Goal: Information Seeking & Learning: Check status

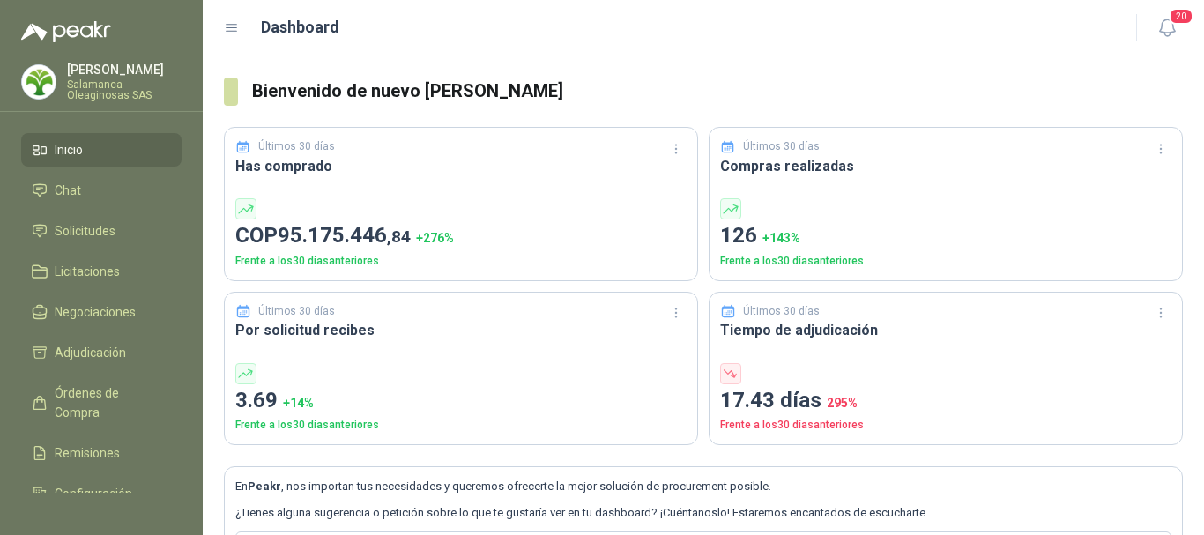
click at [101, 69] on p "[PERSON_NAME]" at bounding box center [124, 69] width 115 height 12
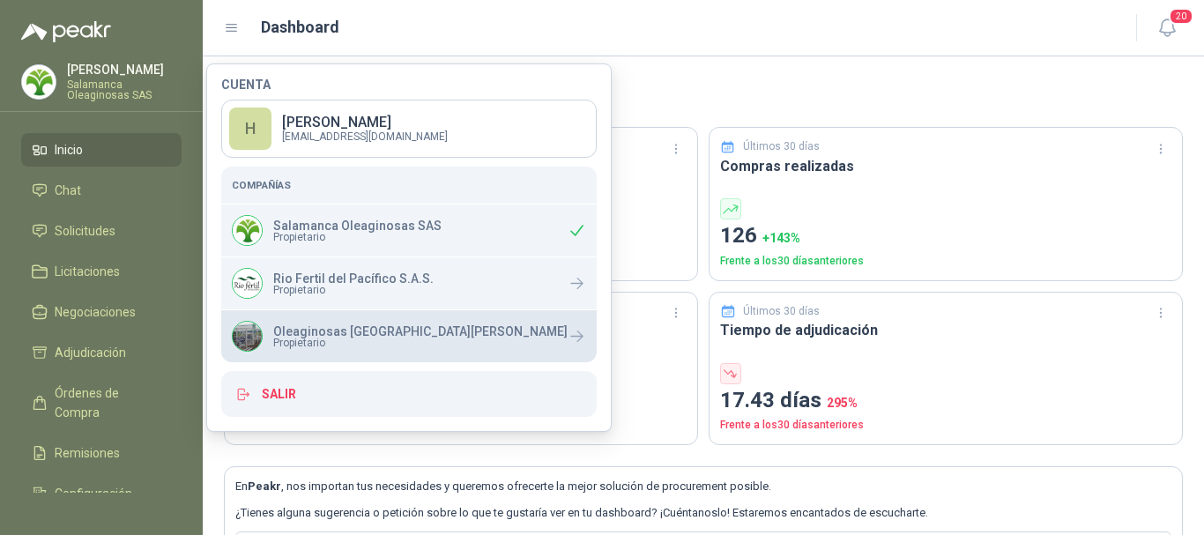
click at [340, 336] on p "Oleaginosas [GEOGRAPHIC_DATA][PERSON_NAME]" at bounding box center [420, 331] width 294 height 12
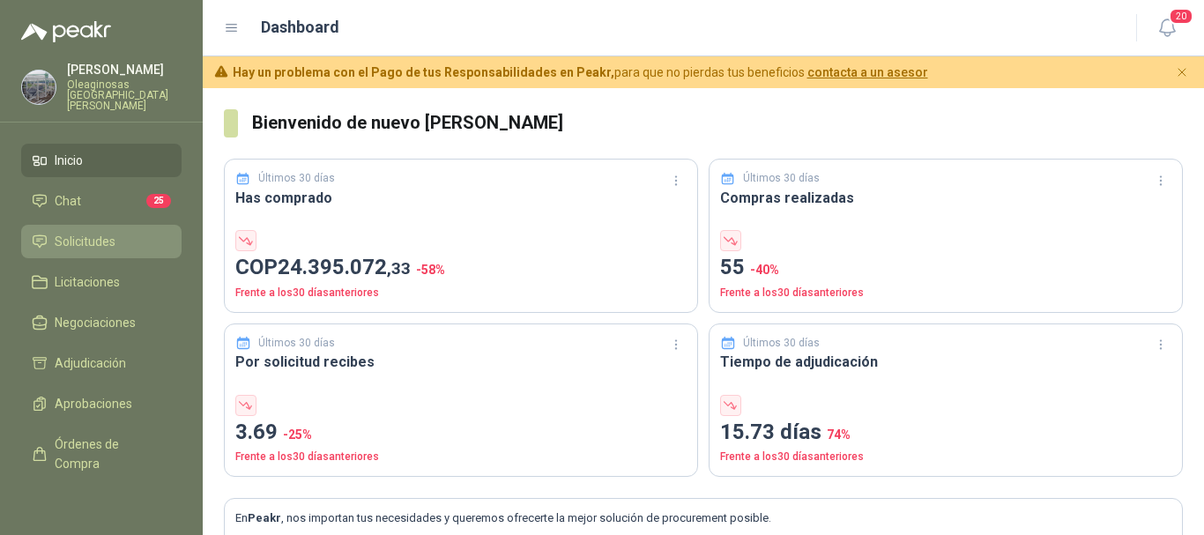
click at [115, 232] on span "Solicitudes" at bounding box center [85, 241] width 61 height 19
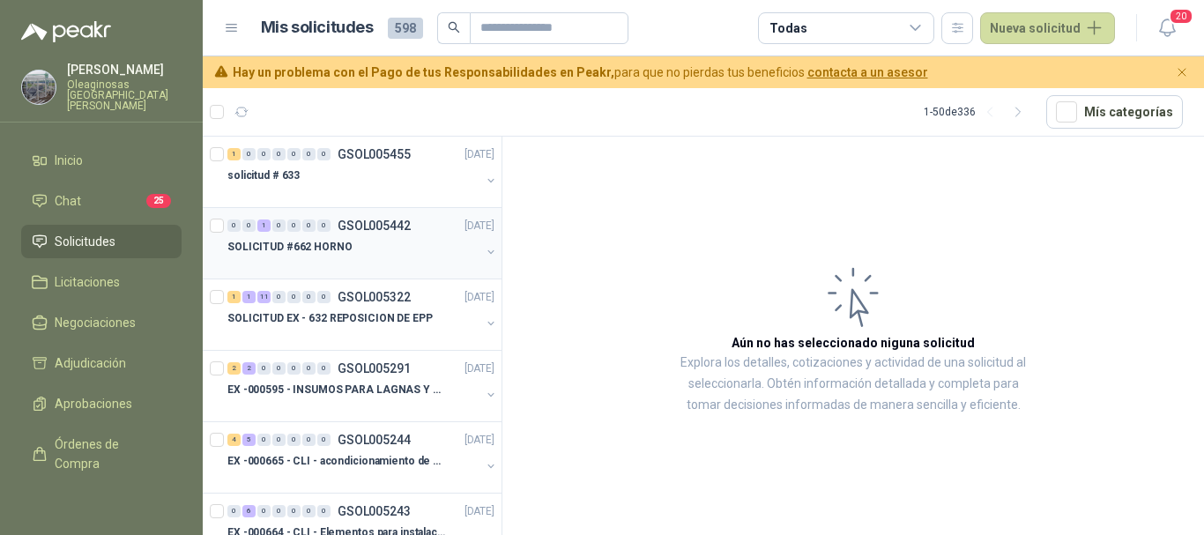
click at [305, 260] on div at bounding box center [353, 264] width 253 height 14
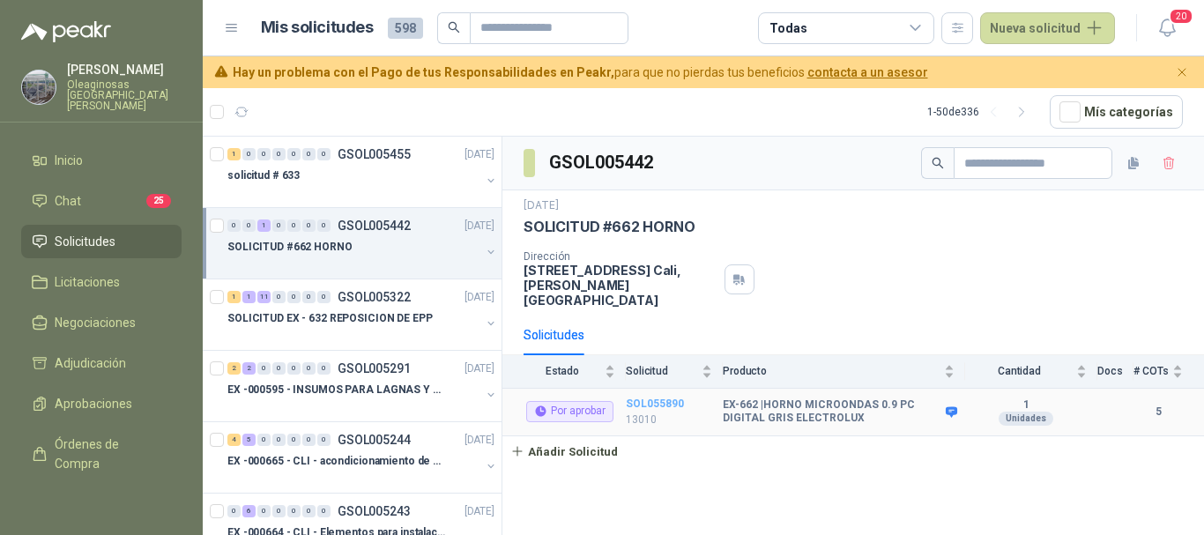
click at [658, 398] on b "SOL055890" at bounding box center [655, 404] width 58 height 12
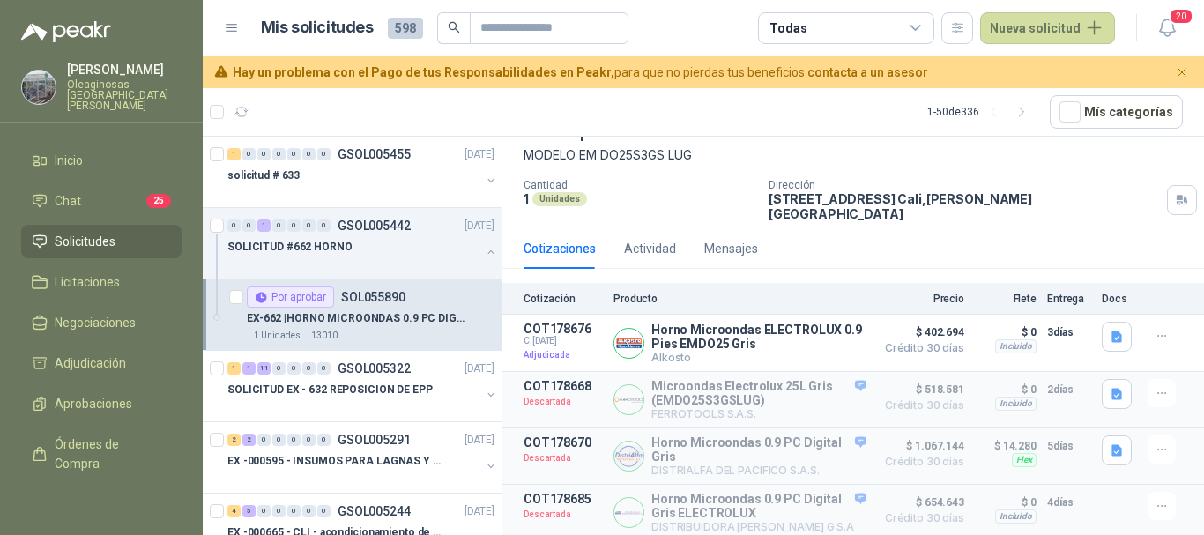
scroll to position [147, 0]
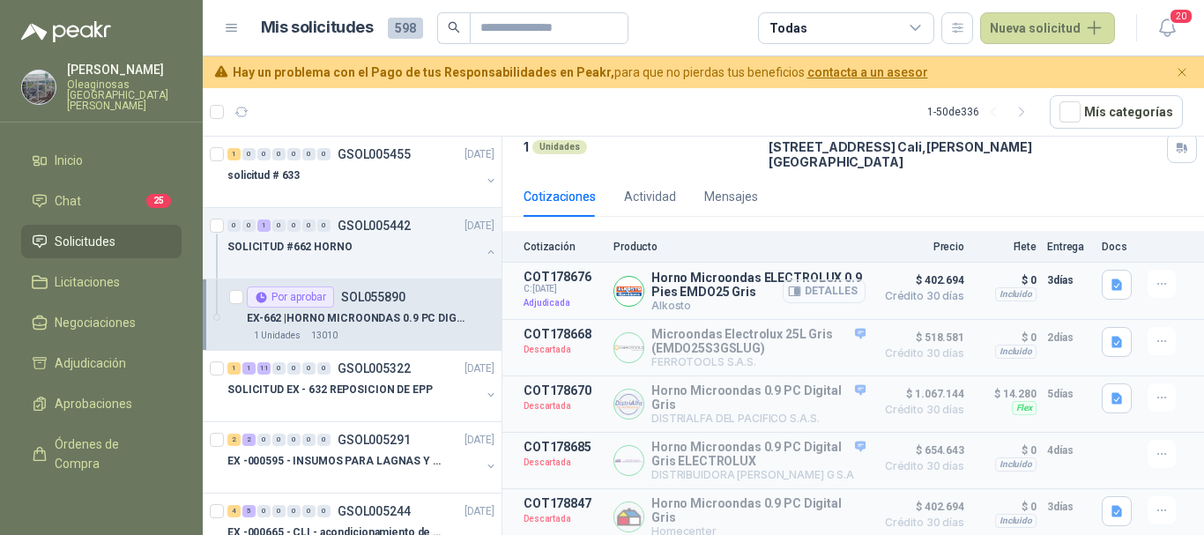
click at [822, 281] on button "Detalles" at bounding box center [824, 291] width 83 height 24
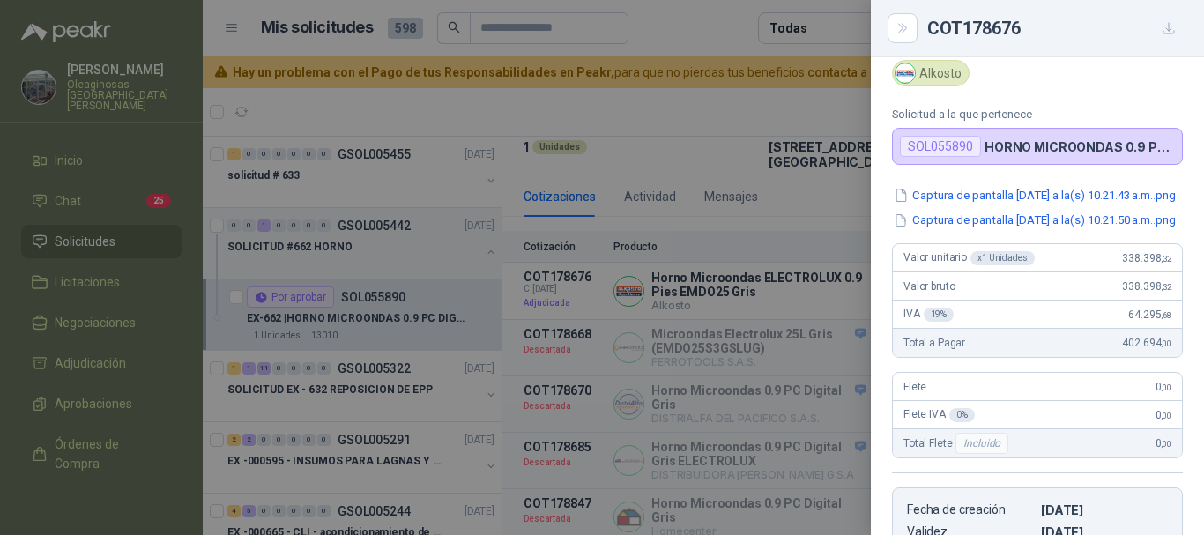
scroll to position [0, 0]
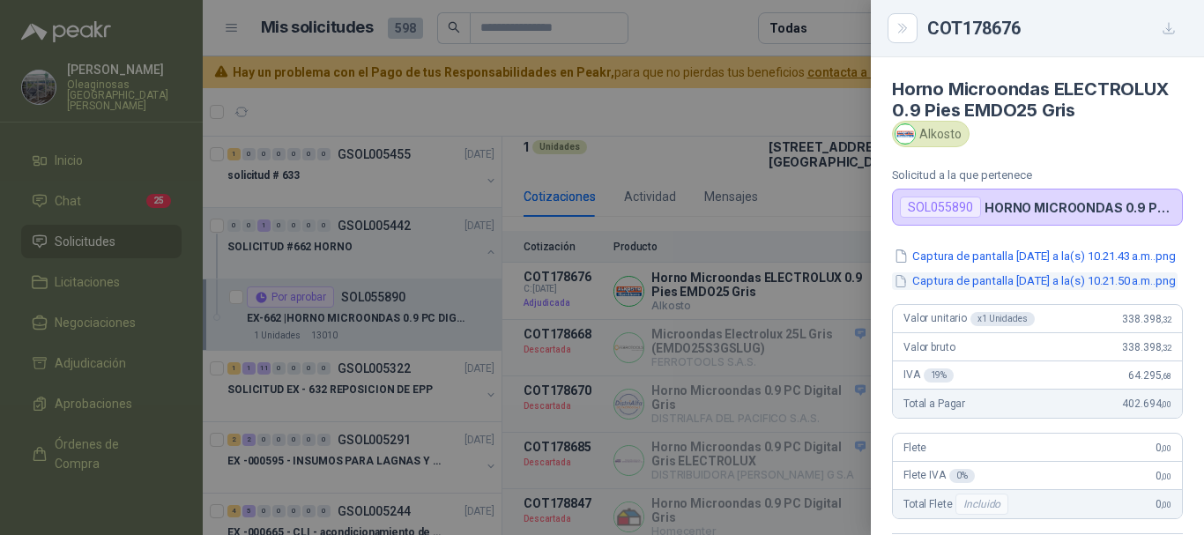
click at [1040, 291] on button "Captura de pantalla [DATE] a la(s) 10.21.50 a.m..png" at bounding box center [1035, 281] width 286 height 19
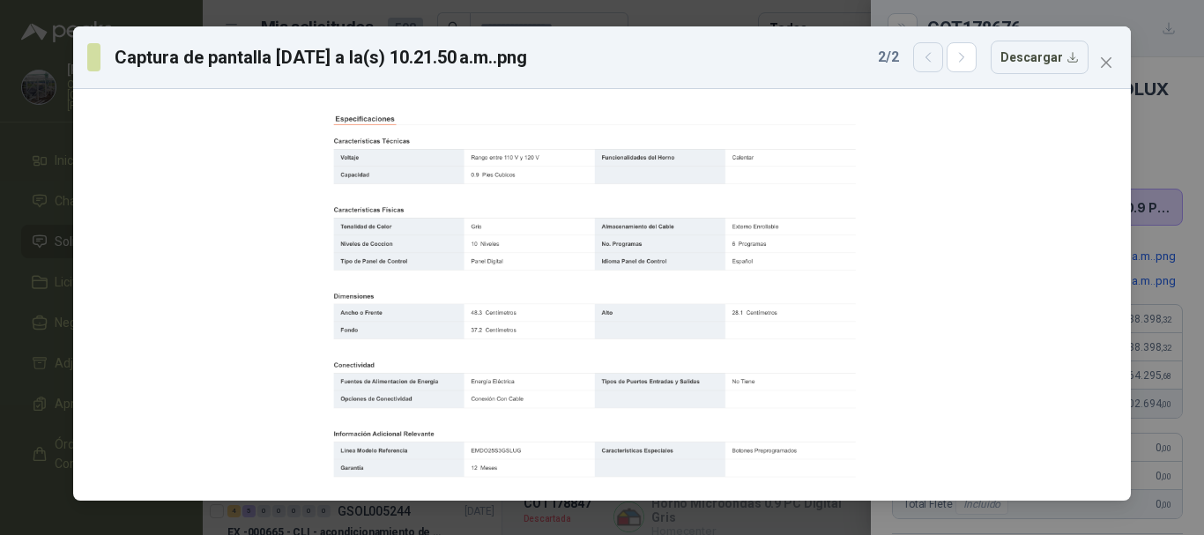
click at [927, 62] on icon "button" at bounding box center [928, 57] width 15 height 15
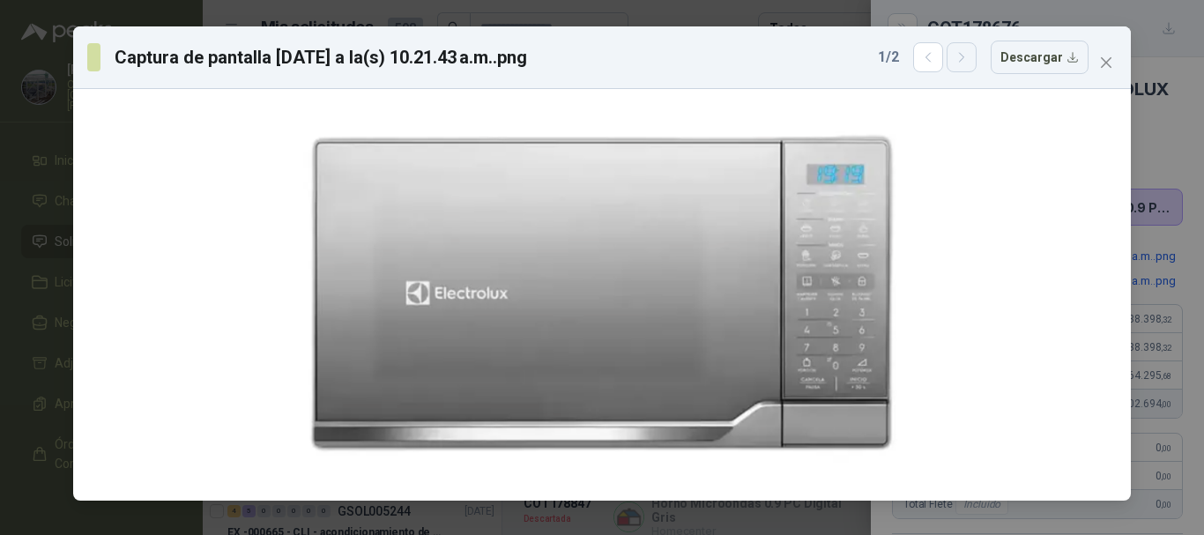
click at [970, 57] on icon "button" at bounding box center [962, 57] width 15 height 15
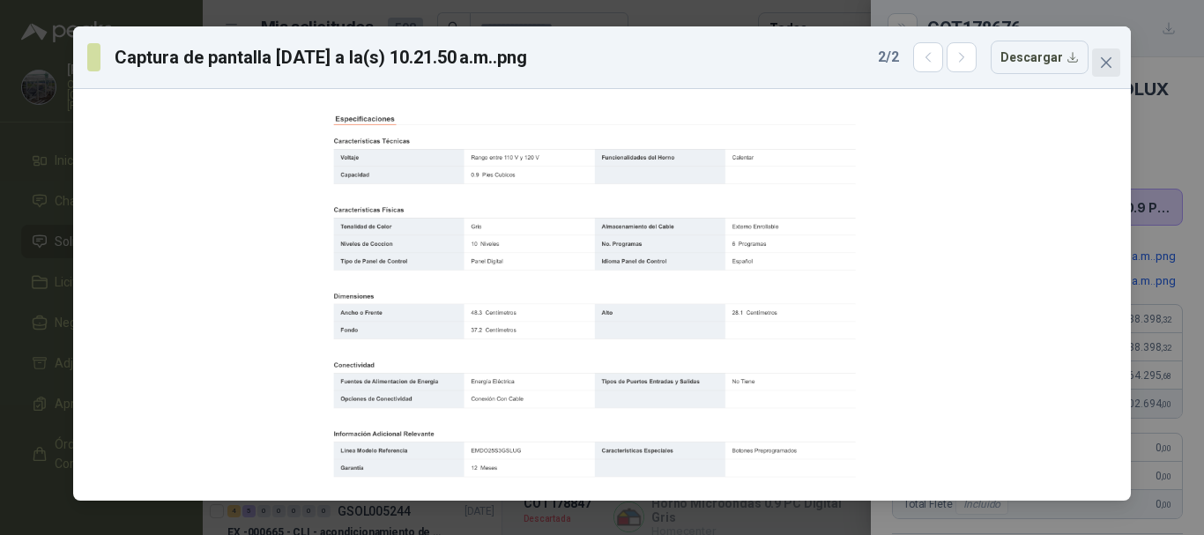
click at [1106, 61] on icon "close" at bounding box center [1106, 63] width 14 height 14
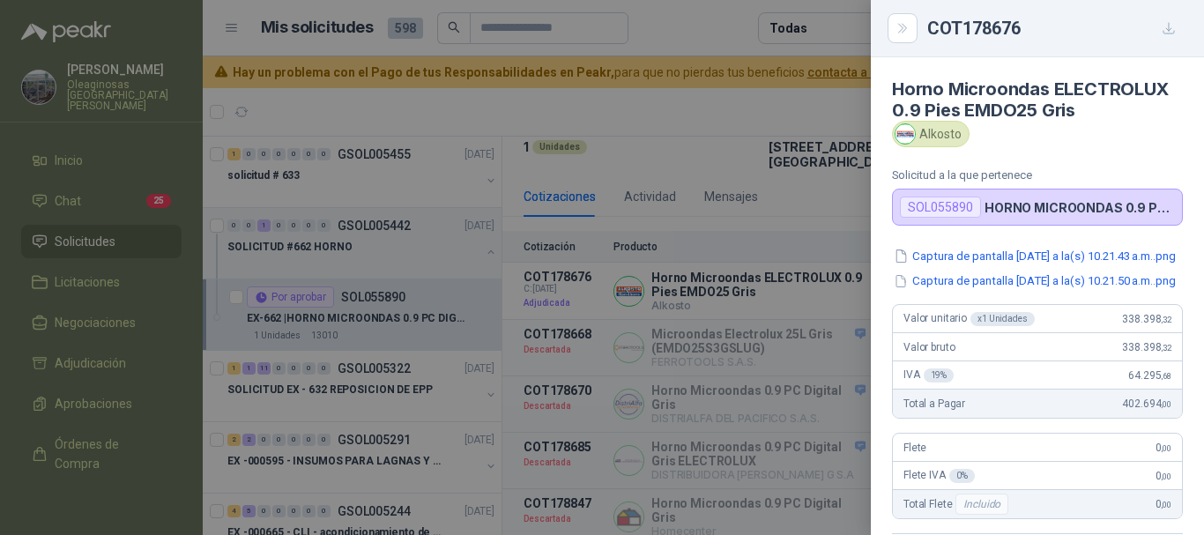
click at [636, 109] on div at bounding box center [602, 267] width 1204 height 535
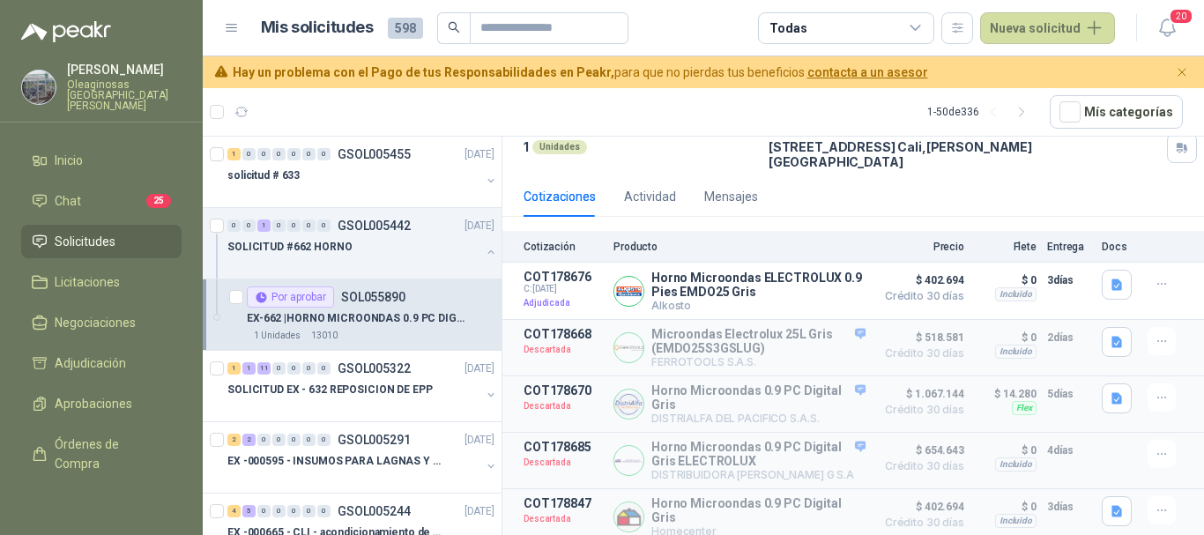
click at [1078, 156] on div "Dirección [STREET_ADDRESS][PERSON_NAME]" at bounding box center [983, 148] width 428 height 42
click at [822, 279] on button "Detalles" at bounding box center [824, 291] width 83 height 24
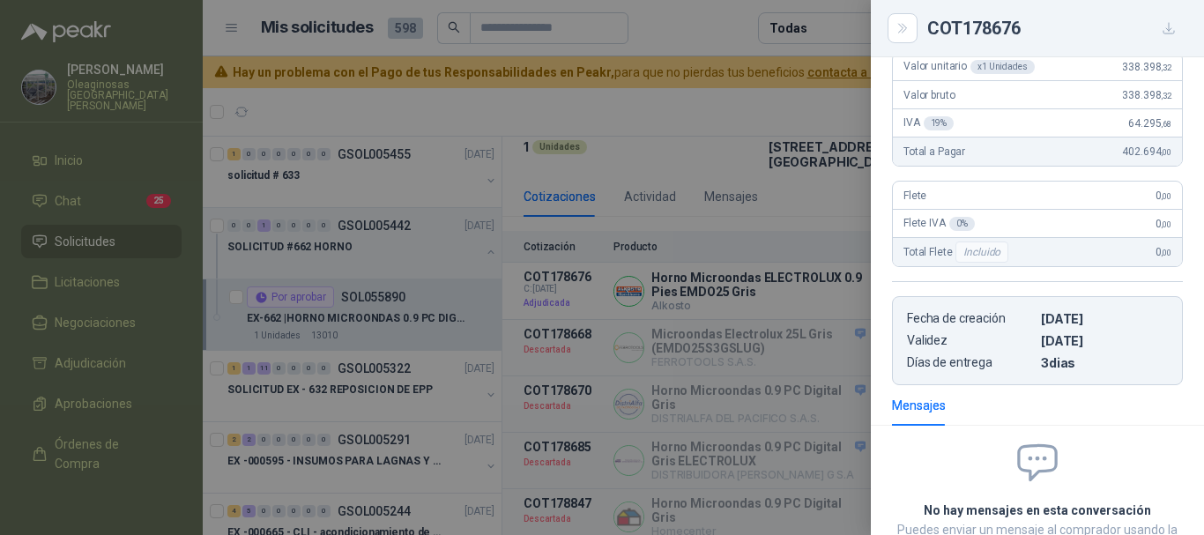
scroll to position [264, 0]
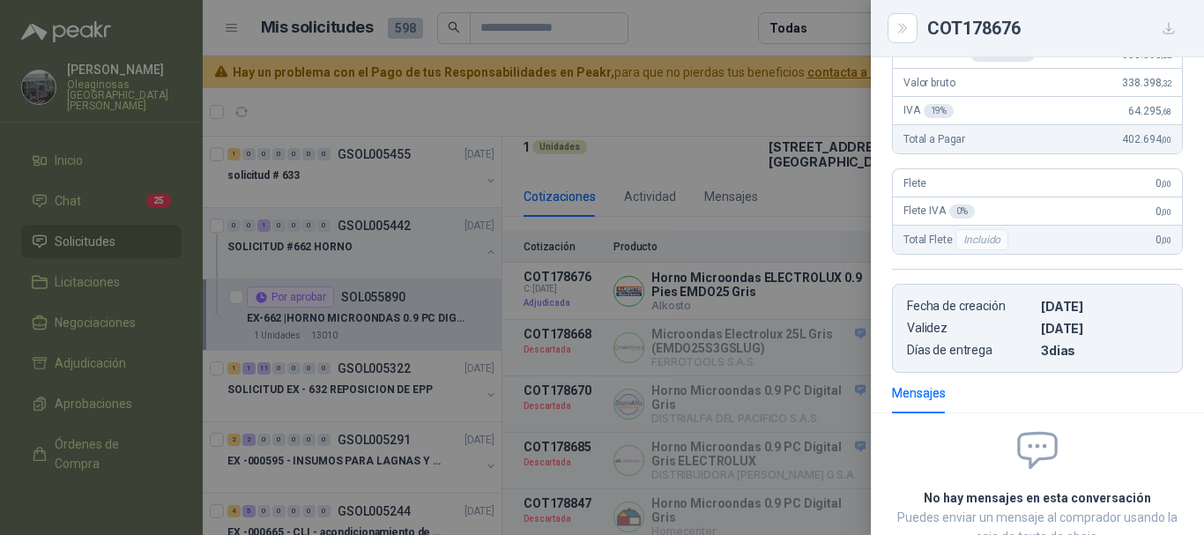
click at [693, 28] on div at bounding box center [602, 267] width 1204 height 535
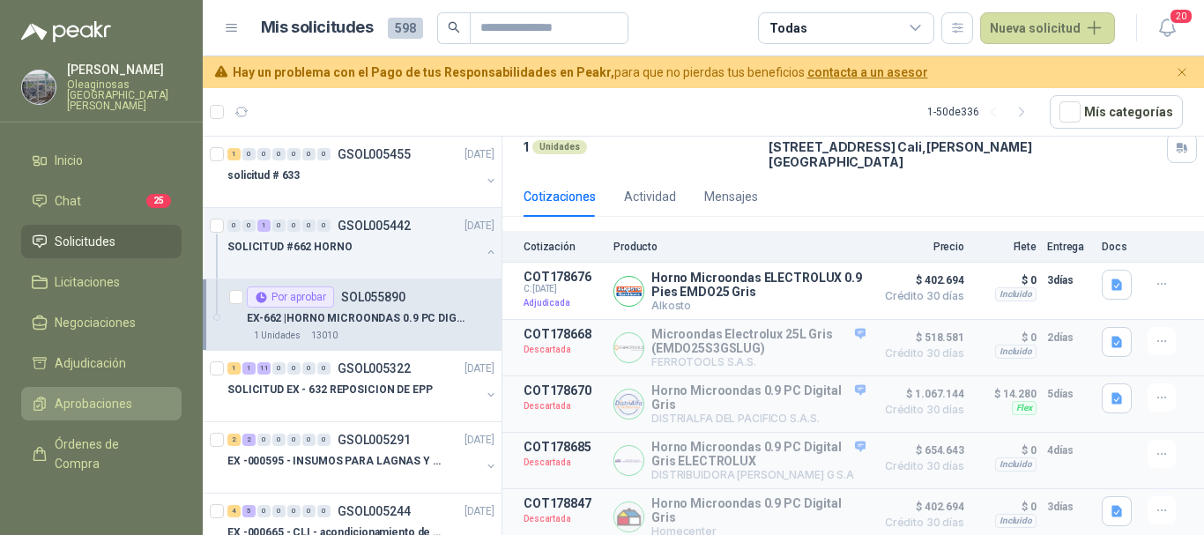
click at [103, 394] on span "Aprobaciones" at bounding box center [94, 403] width 78 height 19
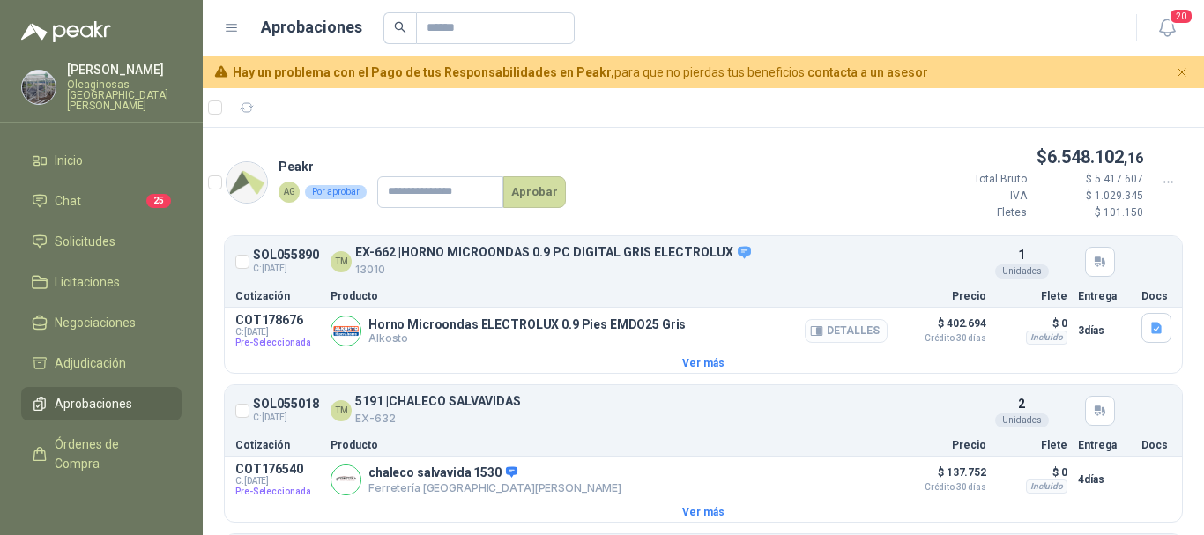
click at [847, 333] on button "Detalles" at bounding box center [846, 331] width 83 height 24
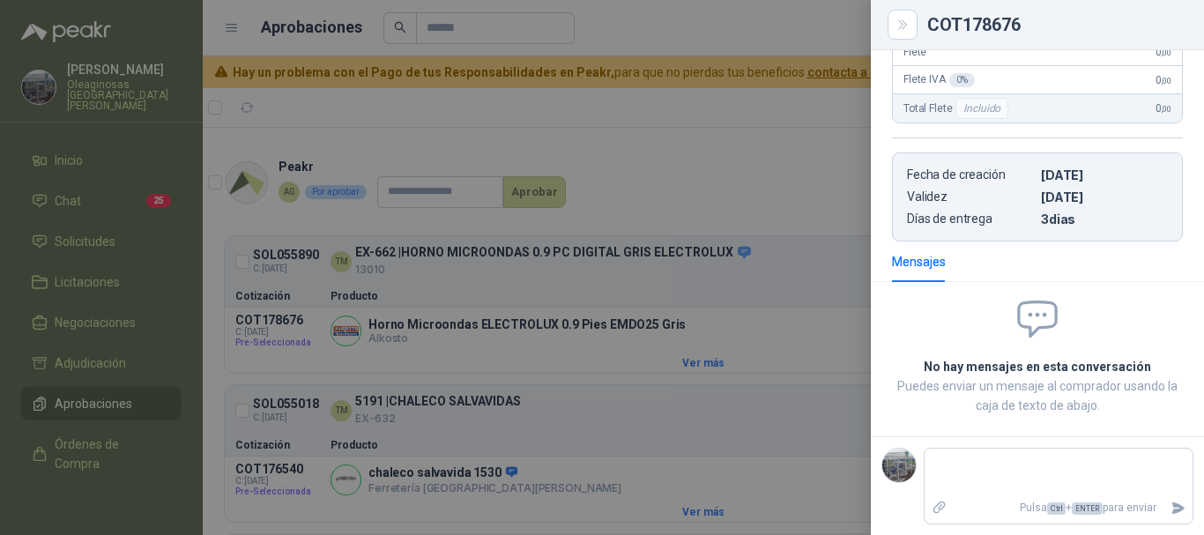
scroll to position [327, 0]
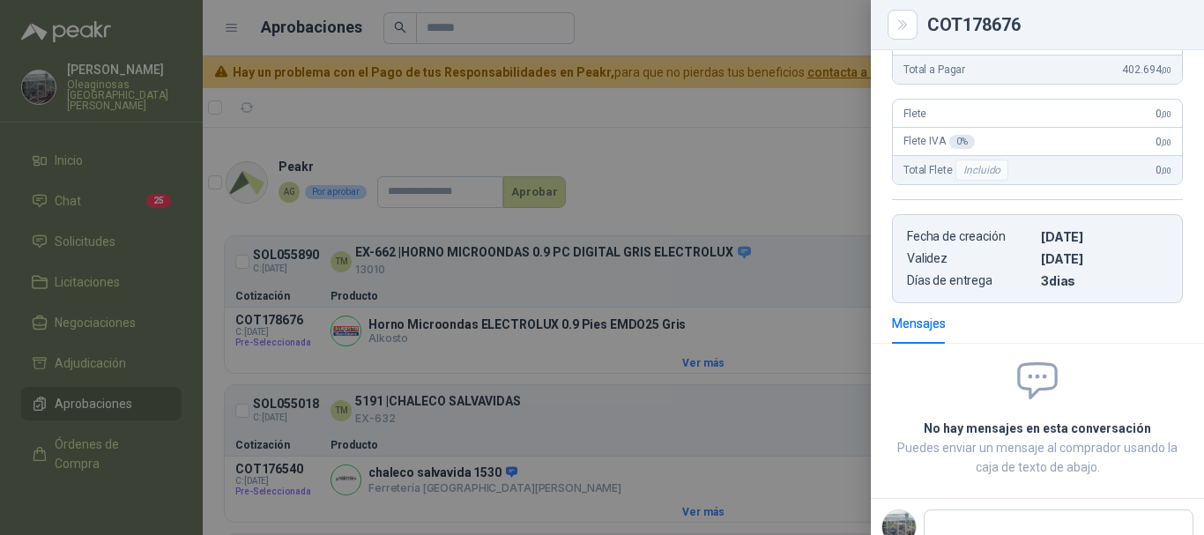
click at [615, 106] on div at bounding box center [602, 267] width 1204 height 535
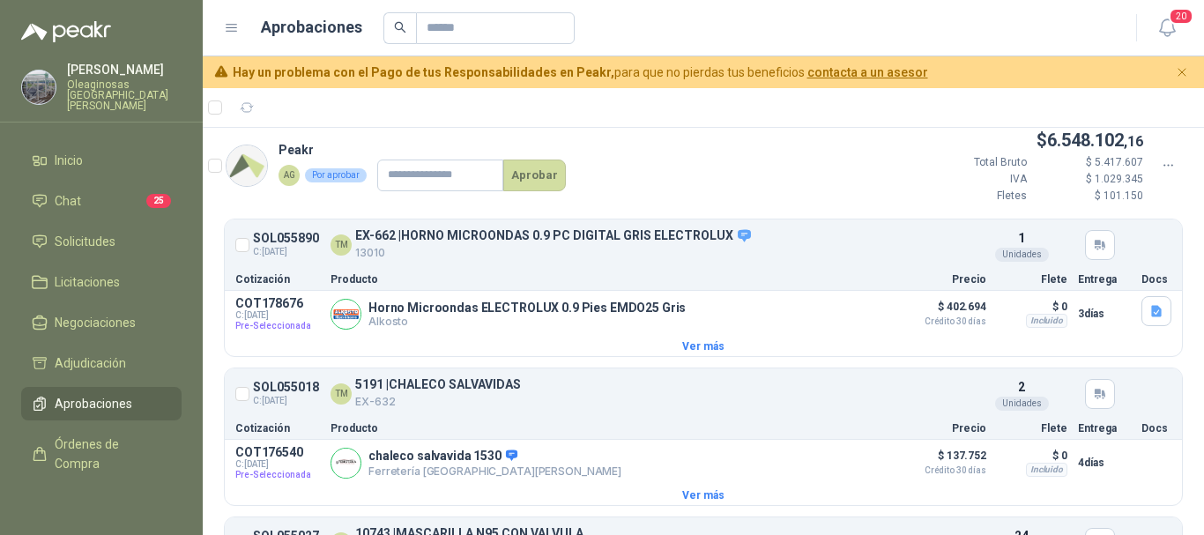
scroll to position [0, 0]
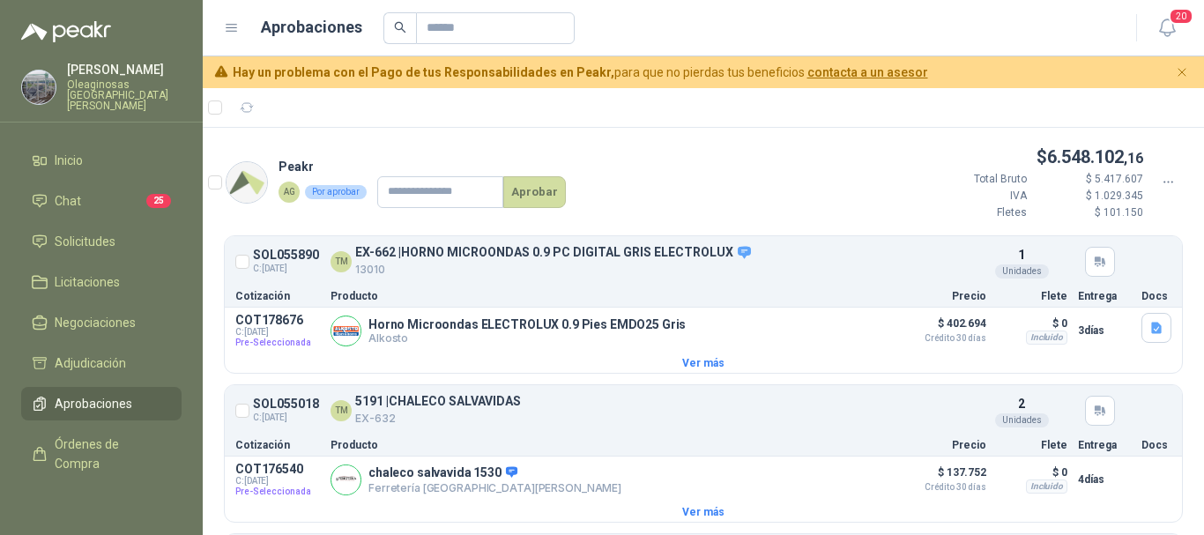
click at [772, 15] on div at bounding box center [750, 28] width 733 height 32
click at [101, 232] on span "Solicitudes" at bounding box center [85, 241] width 61 height 19
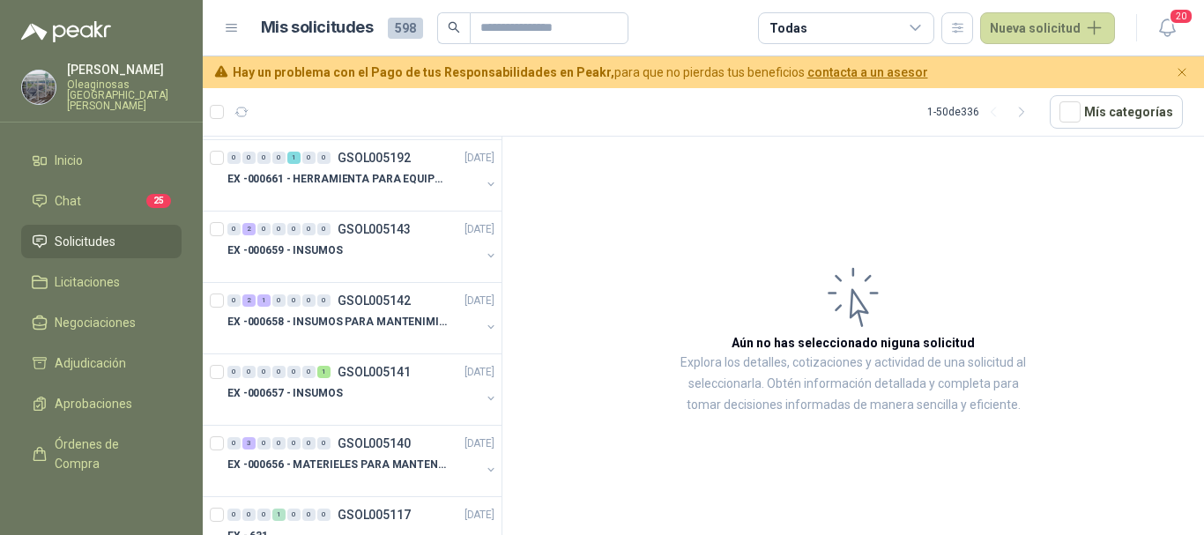
scroll to position [441, 0]
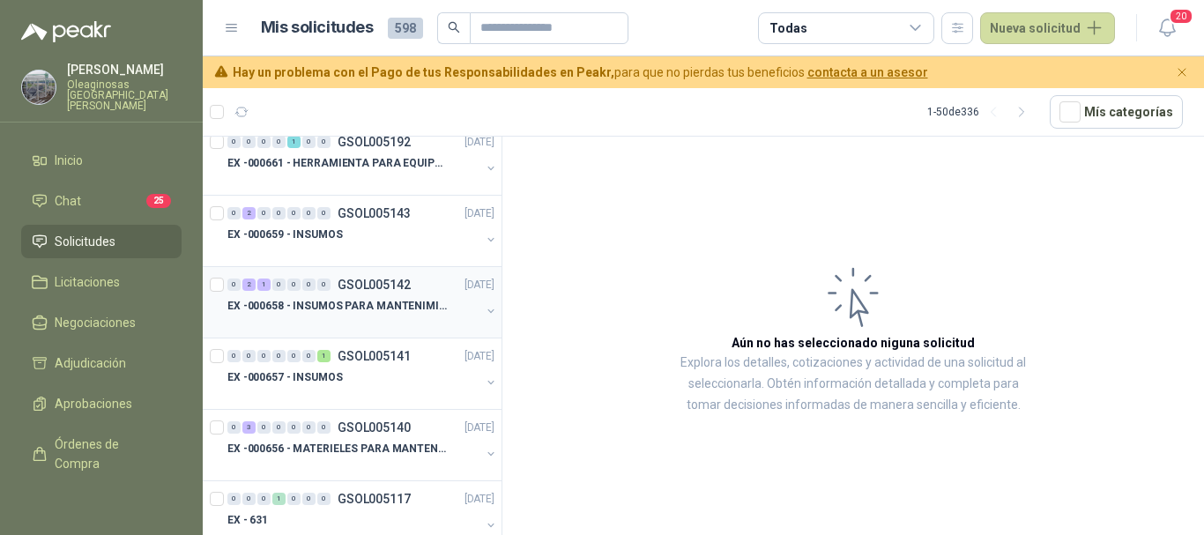
click at [323, 313] on p "EX -000658 - INSUMOS PARA MANTENIMIENTO MECANICO" at bounding box center [337, 306] width 220 height 17
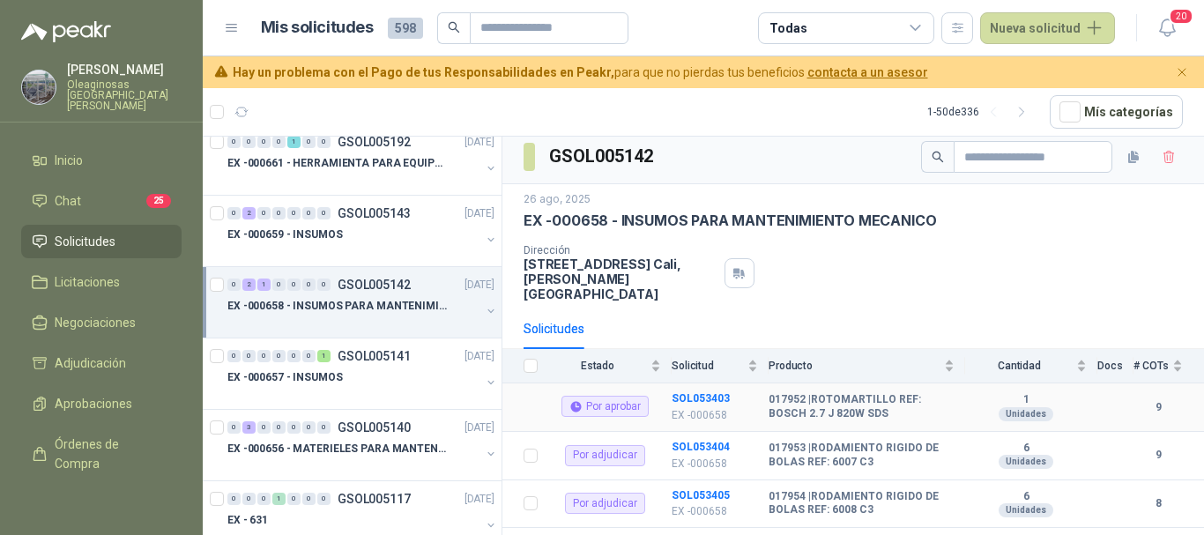
scroll to position [8, 0]
click at [689, 391] on b "SOL053403" at bounding box center [701, 397] width 58 height 12
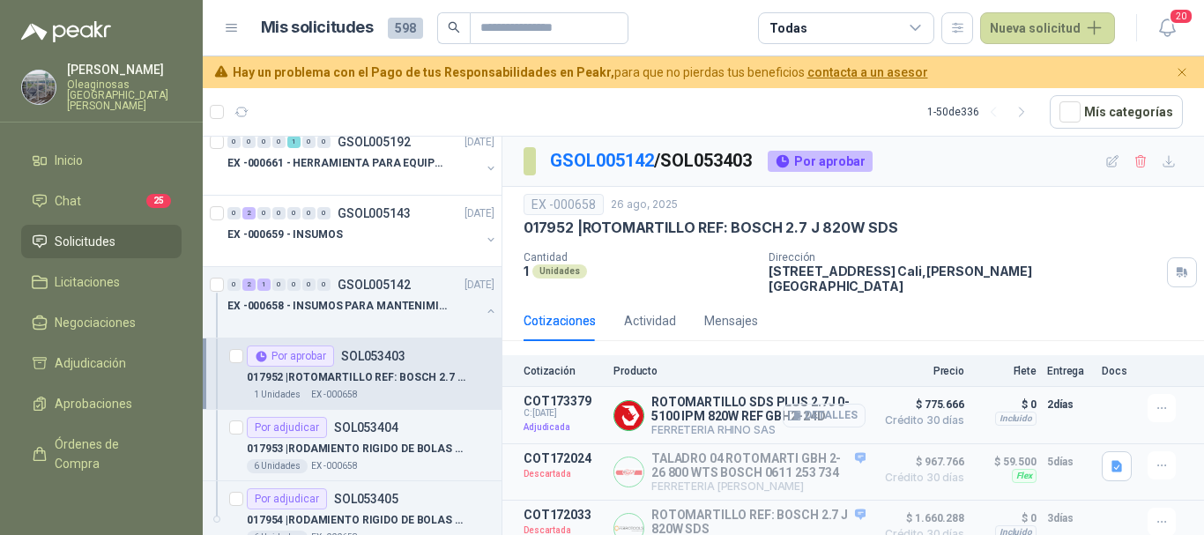
click at [811, 405] on button "Detalles" at bounding box center [824, 416] width 83 height 24
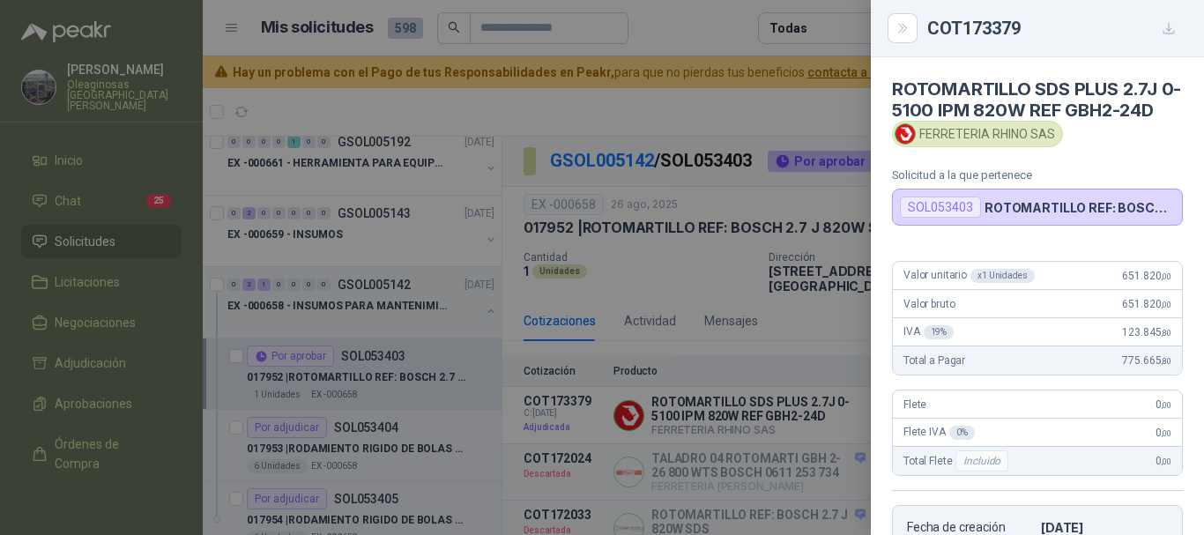
click at [754, 107] on div at bounding box center [602, 267] width 1204 height 535
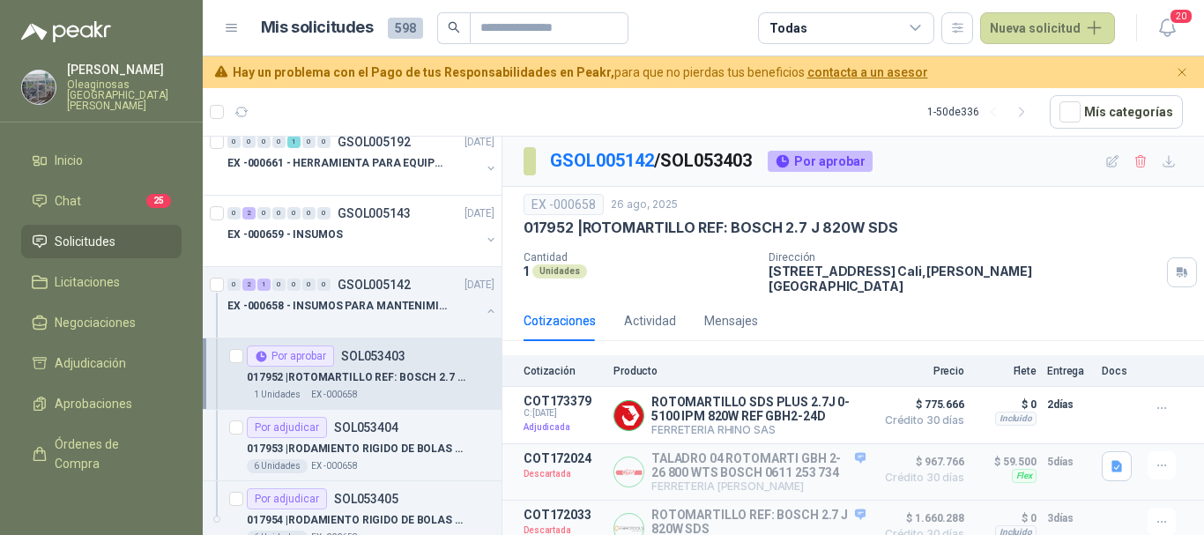
click at [706, 27] on article "Mis solicitudes 598 Todas Nueva solicitud" at bounding box center [688, 28] width 855 height 32
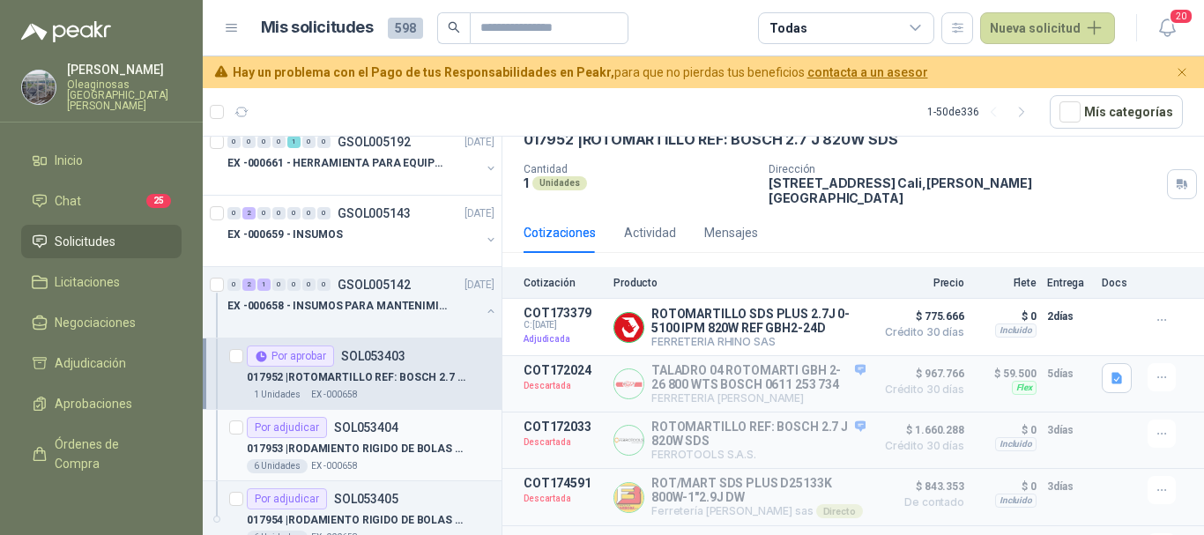
click at [328, 451] on p "017953 | RODAMIENTO RIGIDO DE BOLAS REF: 6007 C3" at bounding box center [357, 449] width 220 height 17
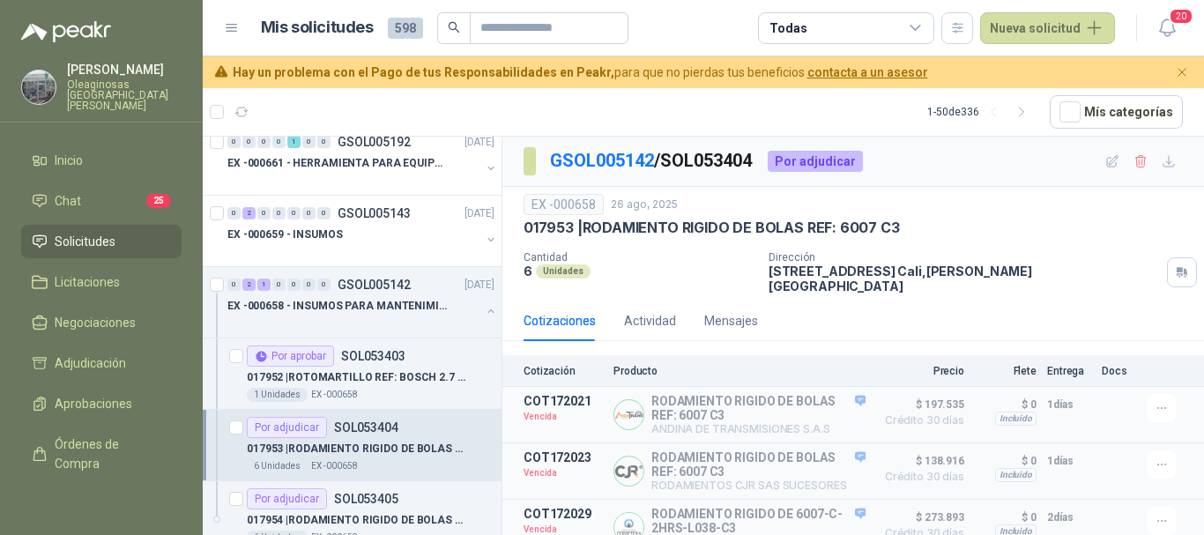
click at [659, 23] on article "Mis solicitudes 598 Todas Nueva solicitud" at bounding box center [688, 28] width 855 height 32
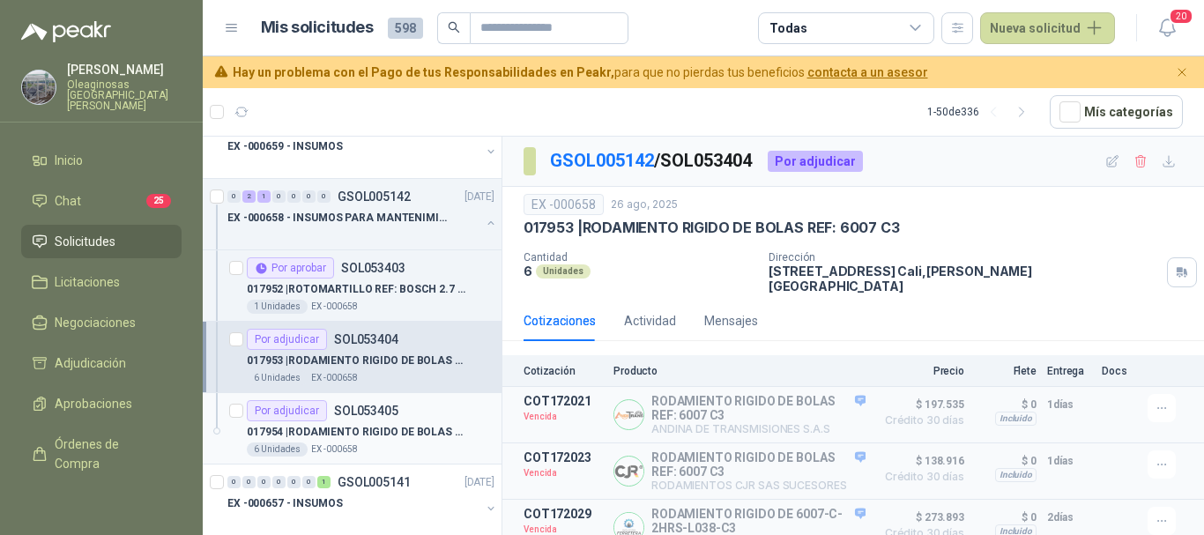
click at [358, 442] on div "017954 | RODAMIENTO RIGIDO DE BOLAS REF: 6008 C3" at bounding box center [371, 431] width 248 height 21
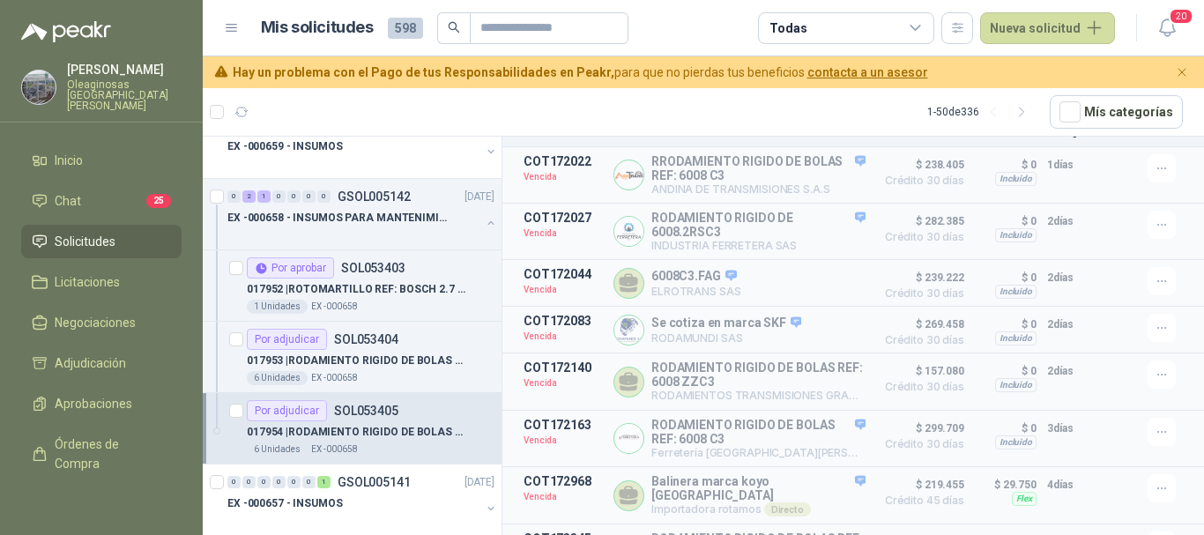
scroll to position [268, 0]
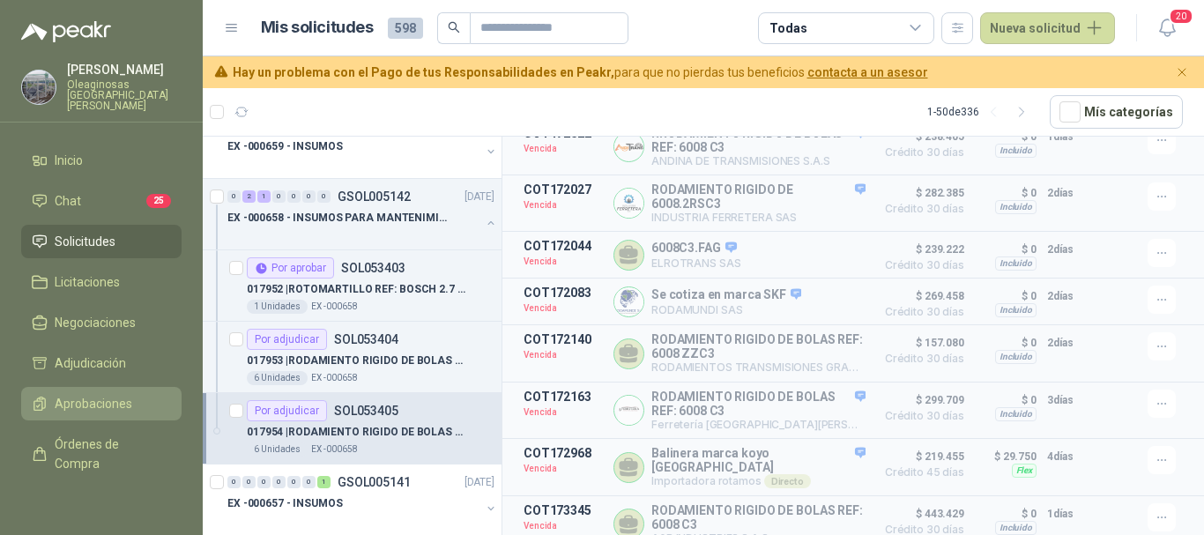
click at [89, 394] on span "Aprobaciones" at bounding box center [94, 403] width 78 height 19
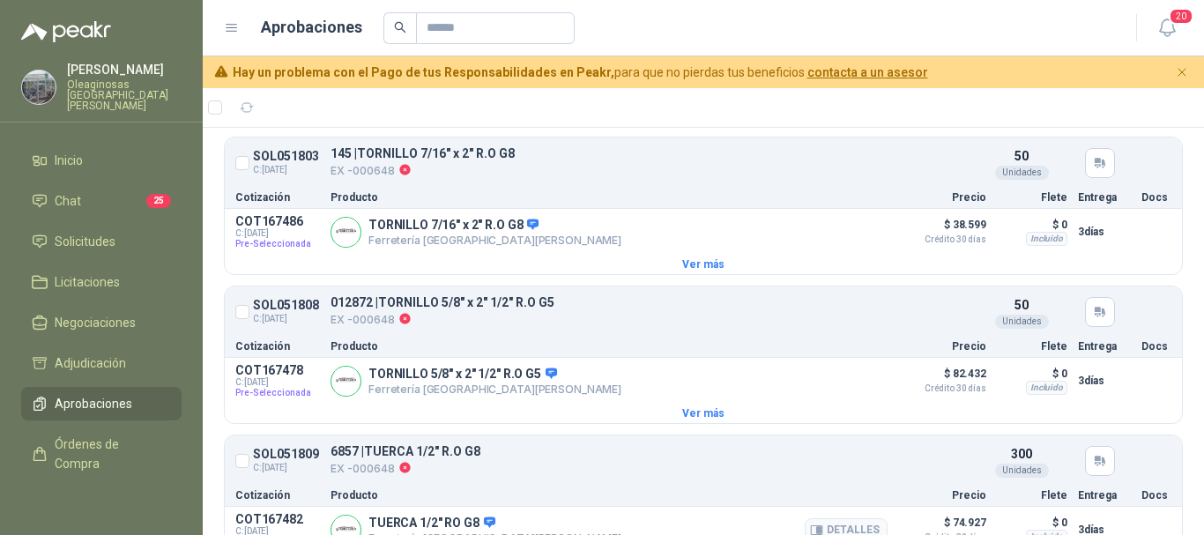
scroll to position [2292, 0]
click at [108, 232] on span "Solicitudes" at bounding box center [85, 241] width 61 height 19
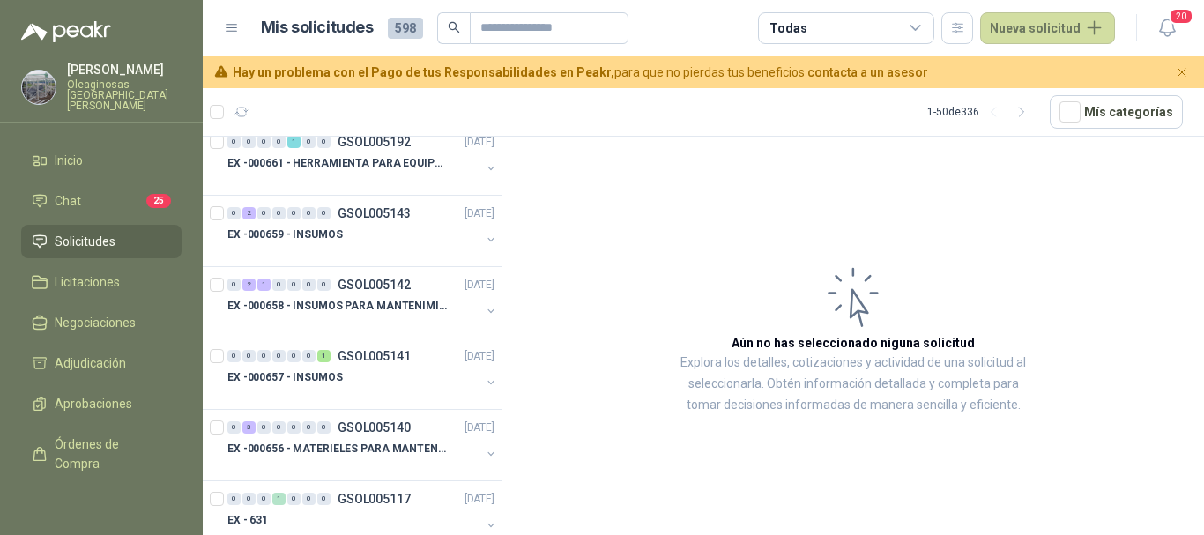
scroll to position [529, 0]
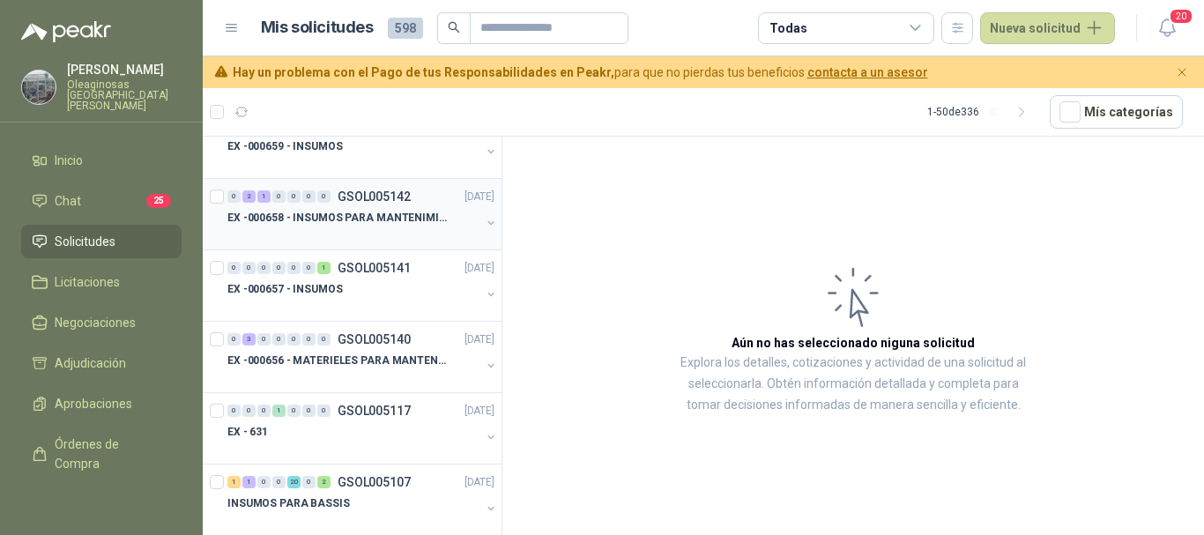
click at [386, 231] on div at bounding box center [353, 235] width 253 height 14
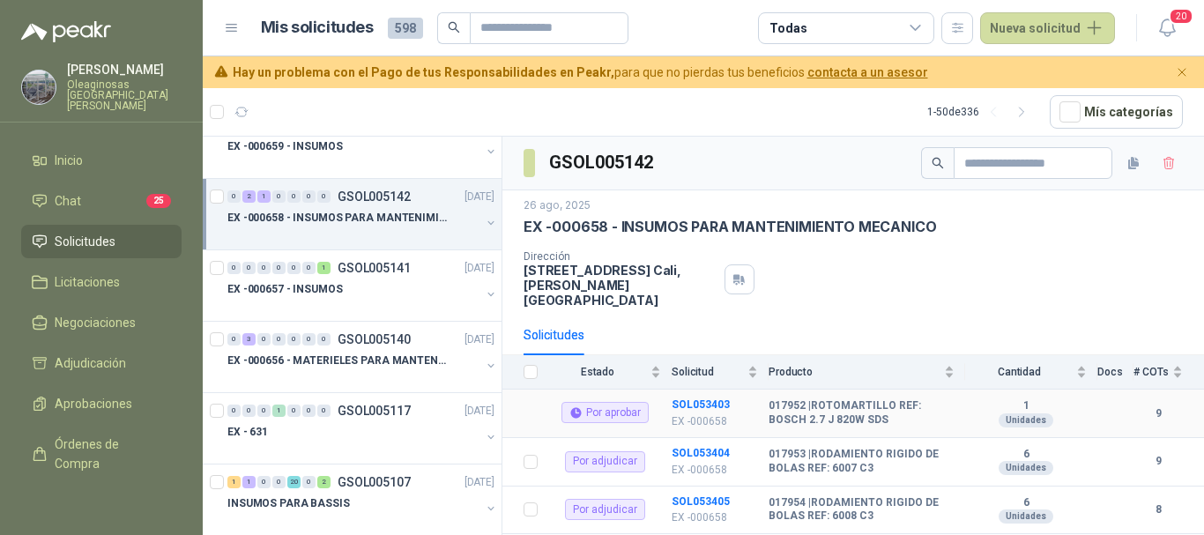
scroll to position [8, 0]
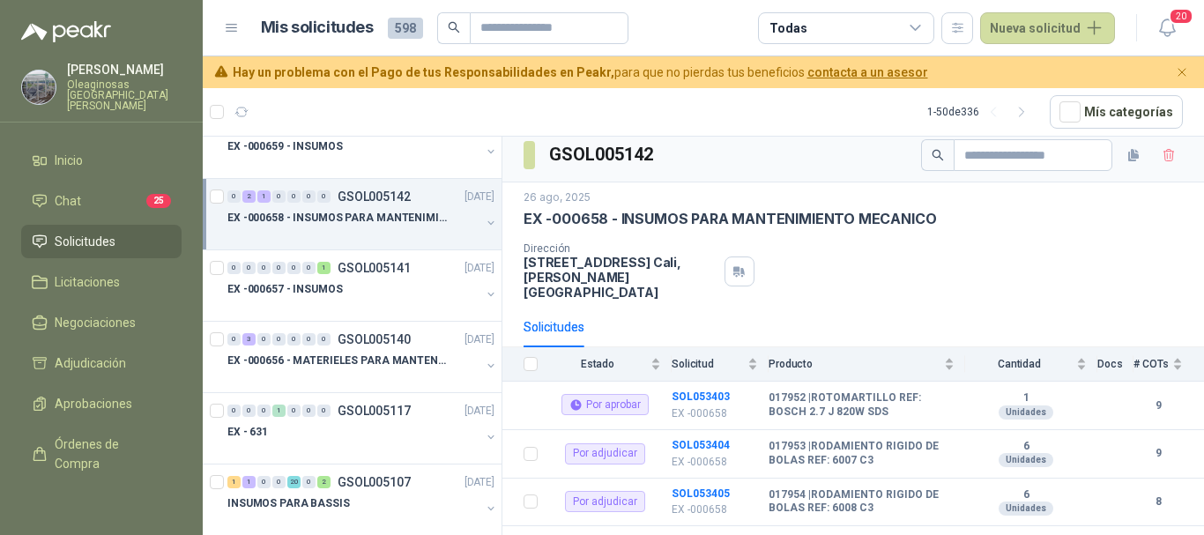
click at [323, 223] on p "EX -000658 - INSUMOS PARA MANTENIMIENTO MECANICO" at bounding box center [337, 218] width 220 height 17
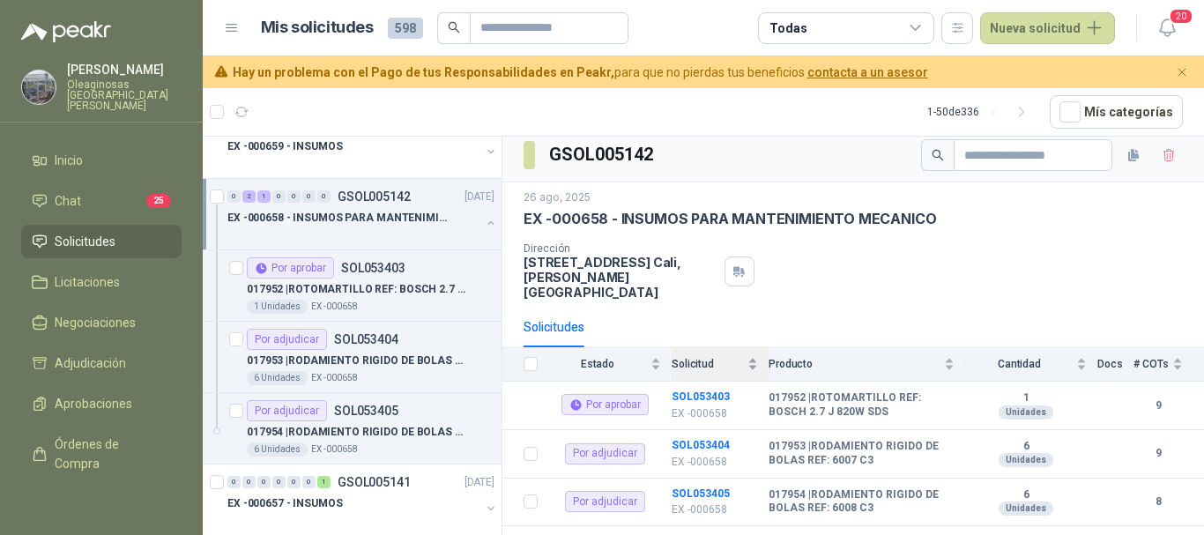
scroll to position [6, 0]
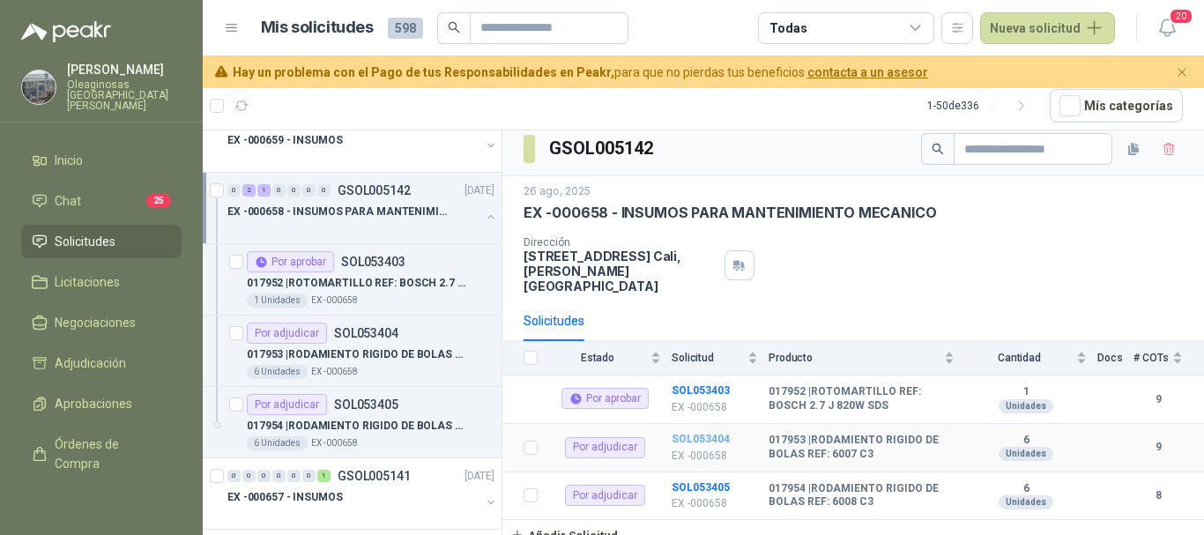
click at [700, 433] on b "SOL053404" at bounding box center [701, 439] width 58 height 12
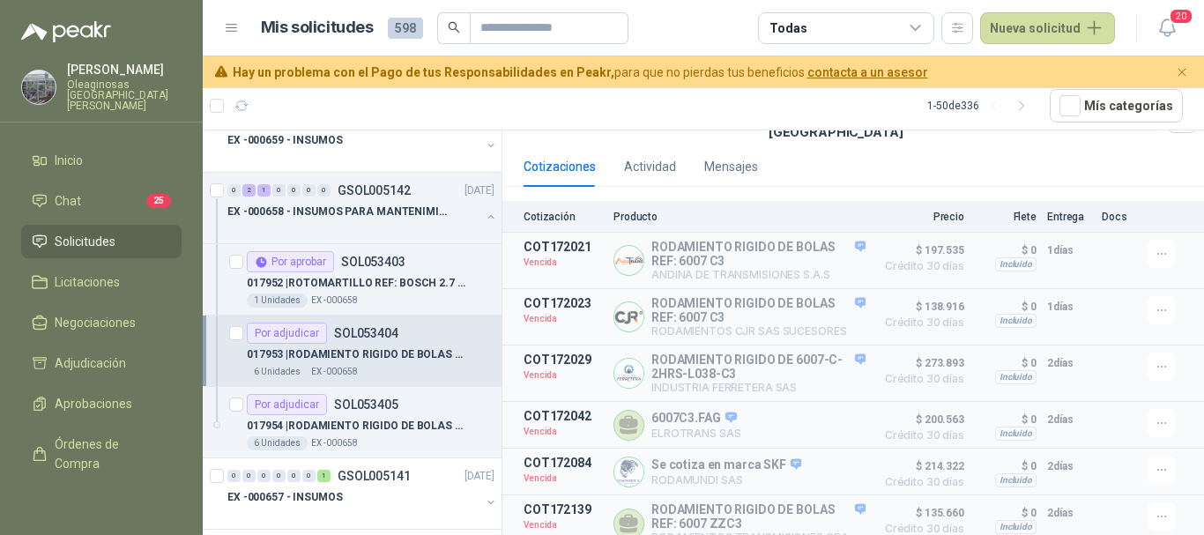
scroll to position [62, 0]
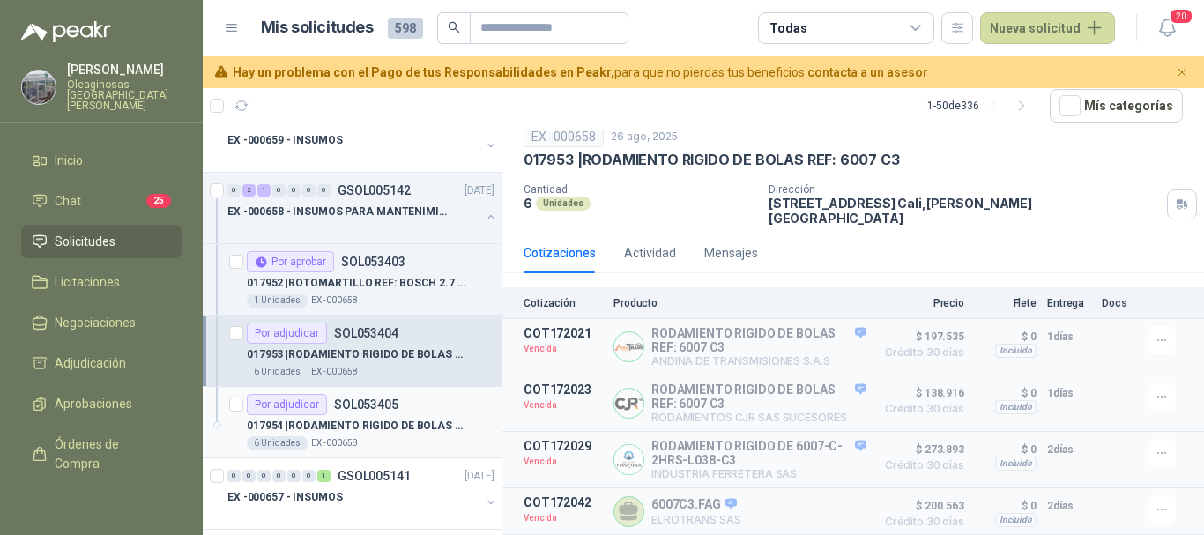
click at [396, 436] on div "6 Unidades EX -000658" at bounding box center [371, 443] width 248 height 14
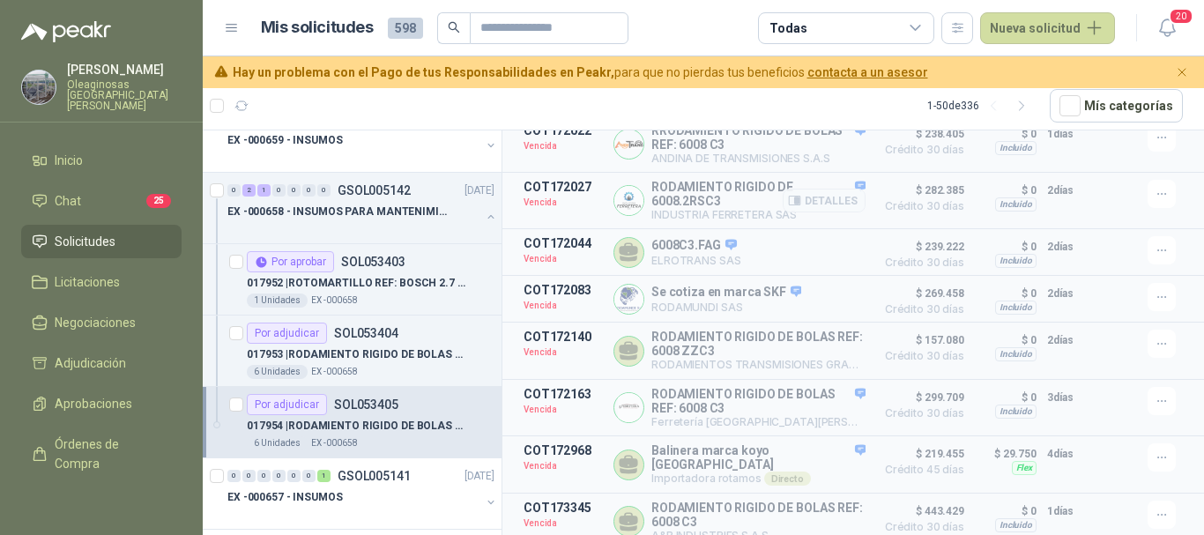
scroll to position [268, 0]
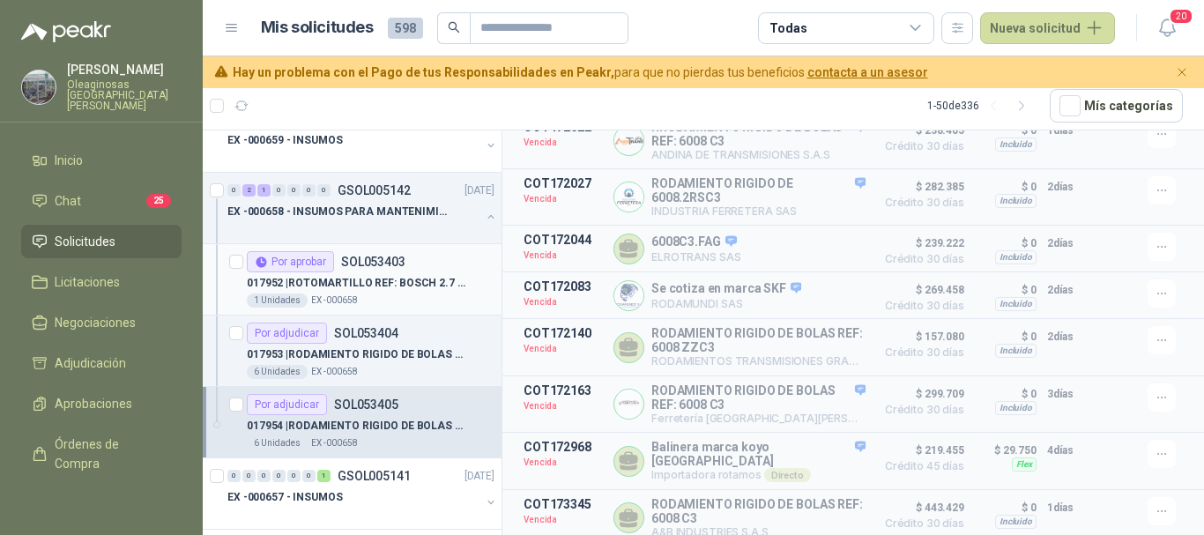
click at [359, 286] on p "017952 | ROTOMARTILLO REF: BOSCH 2.7 J 820W SDS" at bounding box center [357, 283] width 220 height 17
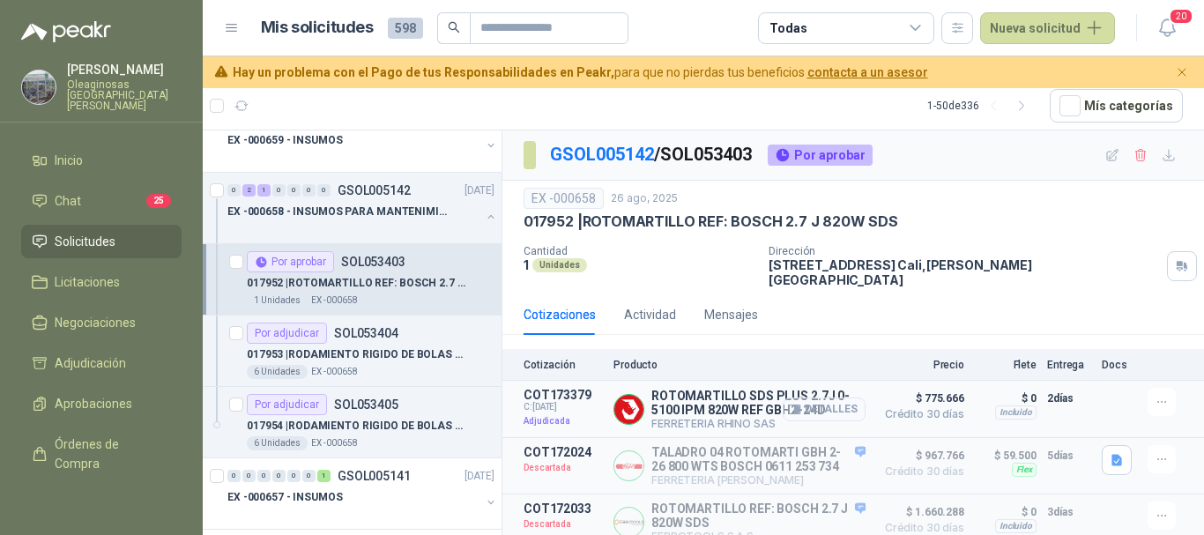
click at [816, 398] on button "Detalles" at bounding box center [824, 410] width 83 height 24
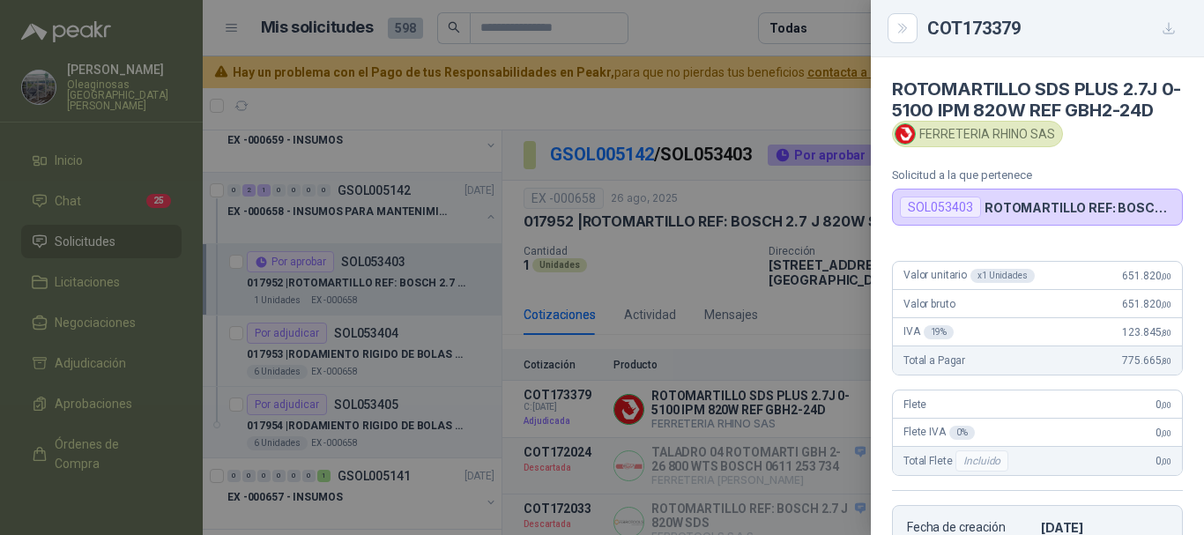
click at [698, 18] on div at bounding box center [602, 267] width 1204 height 535
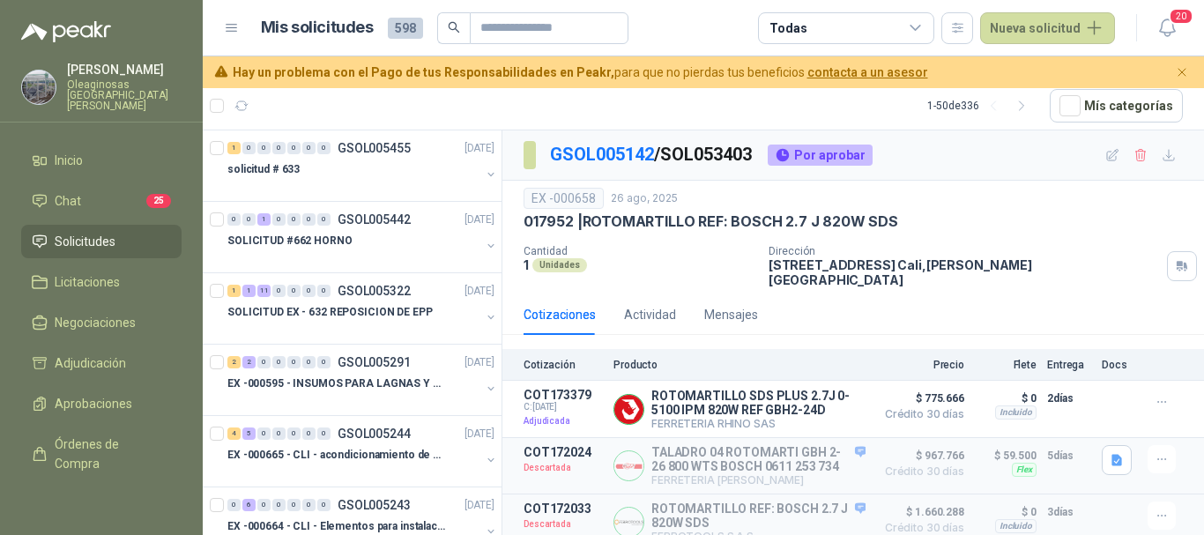
click at [98, 78] on div "[PERSON_NAME] Oleaginosas [GEOGRAPHIC_DATA][PERSON_NAME]" at bounding box center [124, 87] width 115 height 48
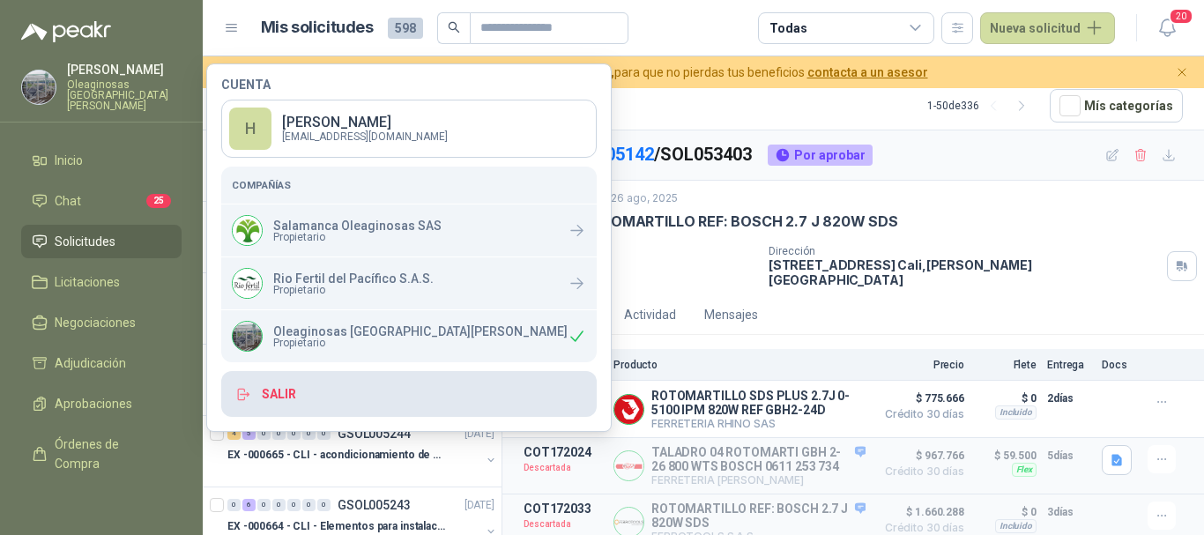
click at [279, 396] on button "Salir" at bounding box center [409, 394] width 376 height 46
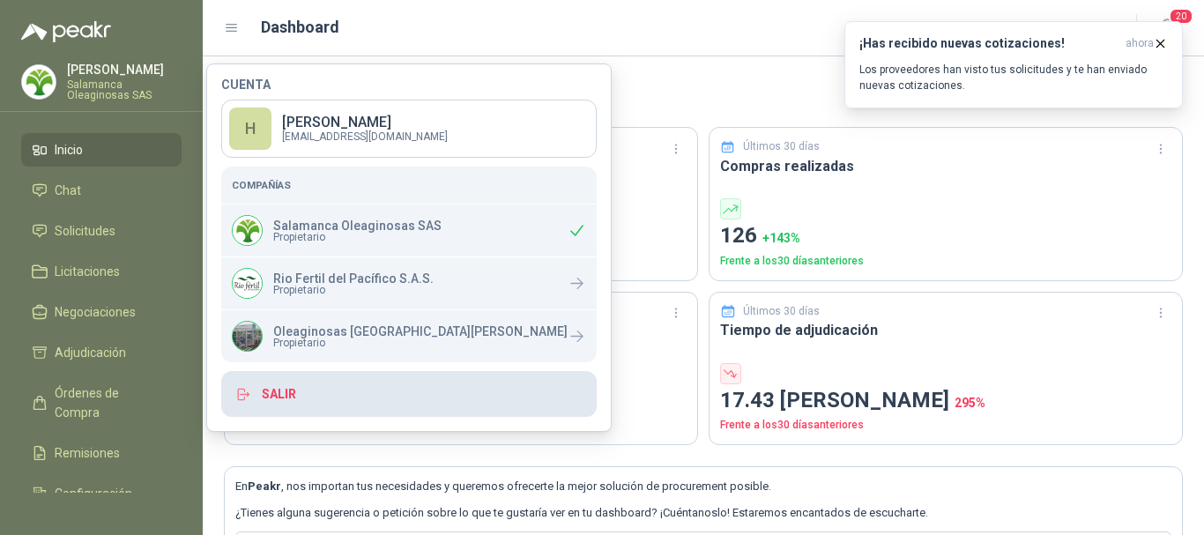
click at [279, 391] on button "Salir" at bounding box center [409, 394] width 376 height 46
